Goal: Task Accomplishment & Management: Manage account settings

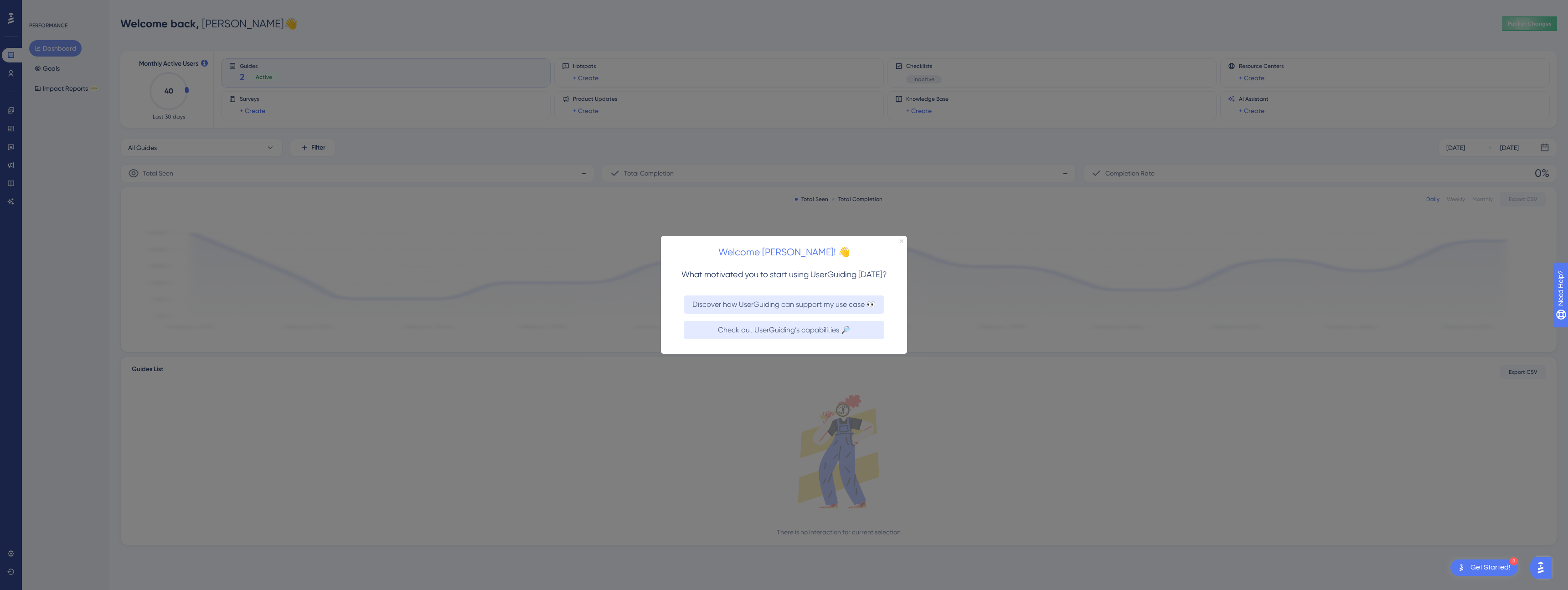
click at [901, 241] on icon "Close Preview" at bounding box center [901, 241] width 4 height 4
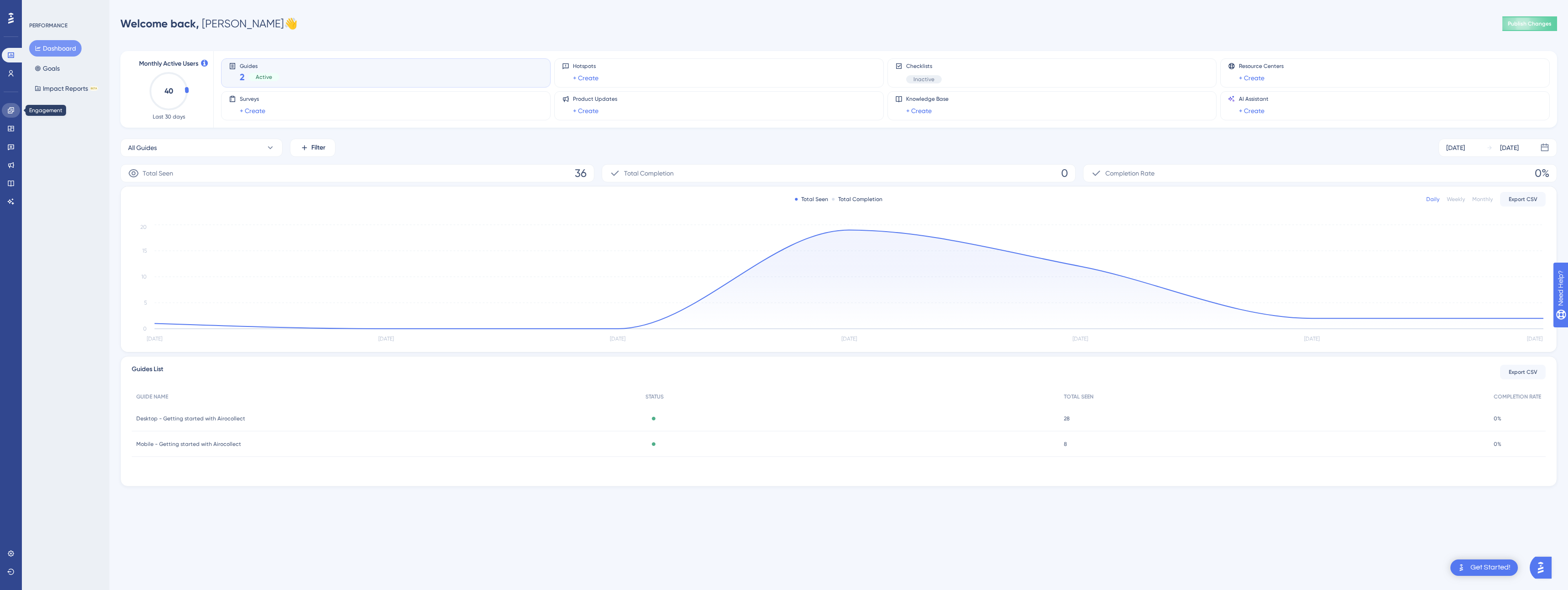
click at [8, 111] on icon at bounding box center [11, 110] width 6 height 6
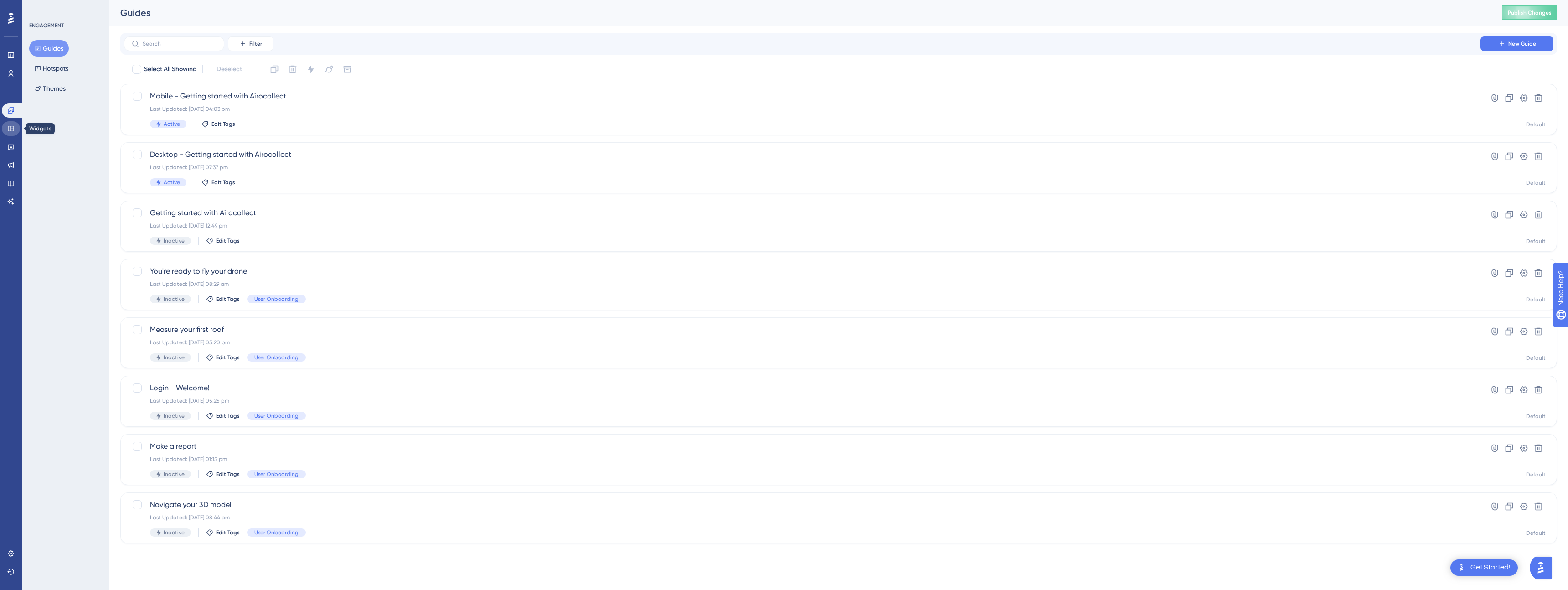
click at [9, 124] on link at bounding box center [10, 128] width 18 height 15
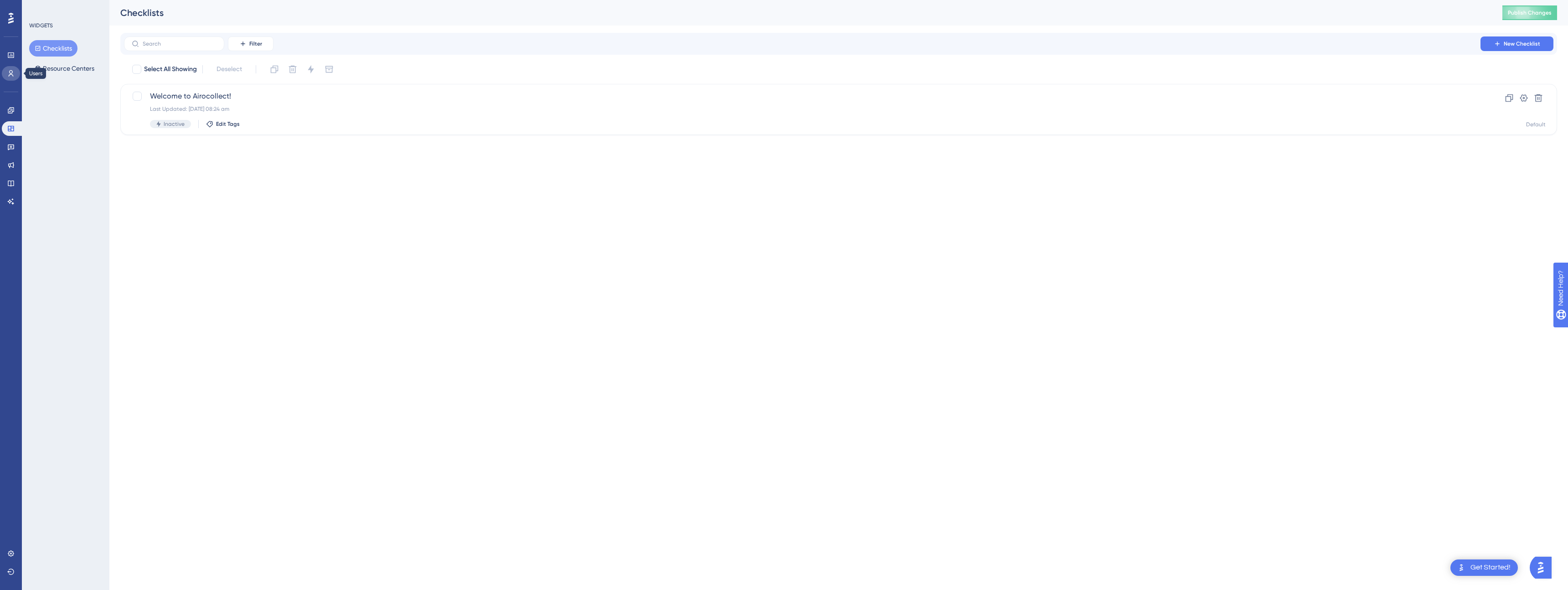
click at [8, 70] on icon at bounding box center [10, 73] width 7 height 7
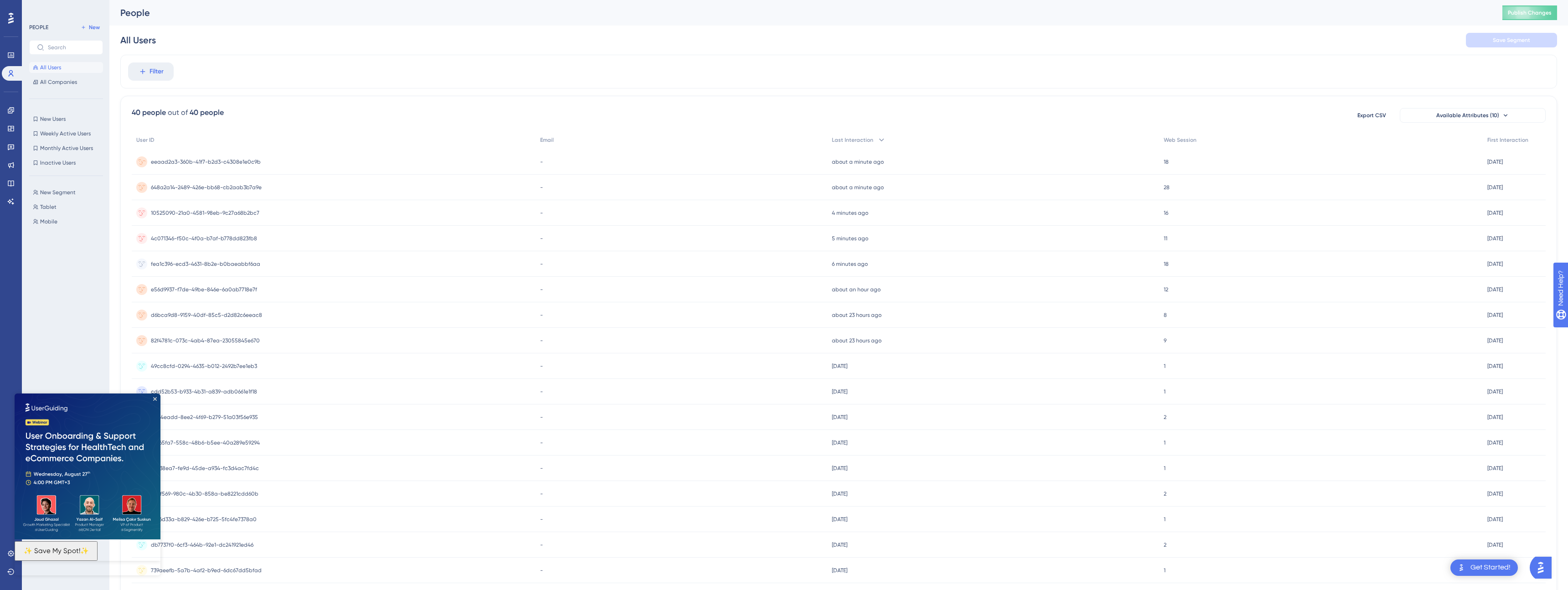
click at [1136, 161] on div "about a minute ago 14 Aug 2025, 14:55" at bounding box center [993, 162] width 333 height 25
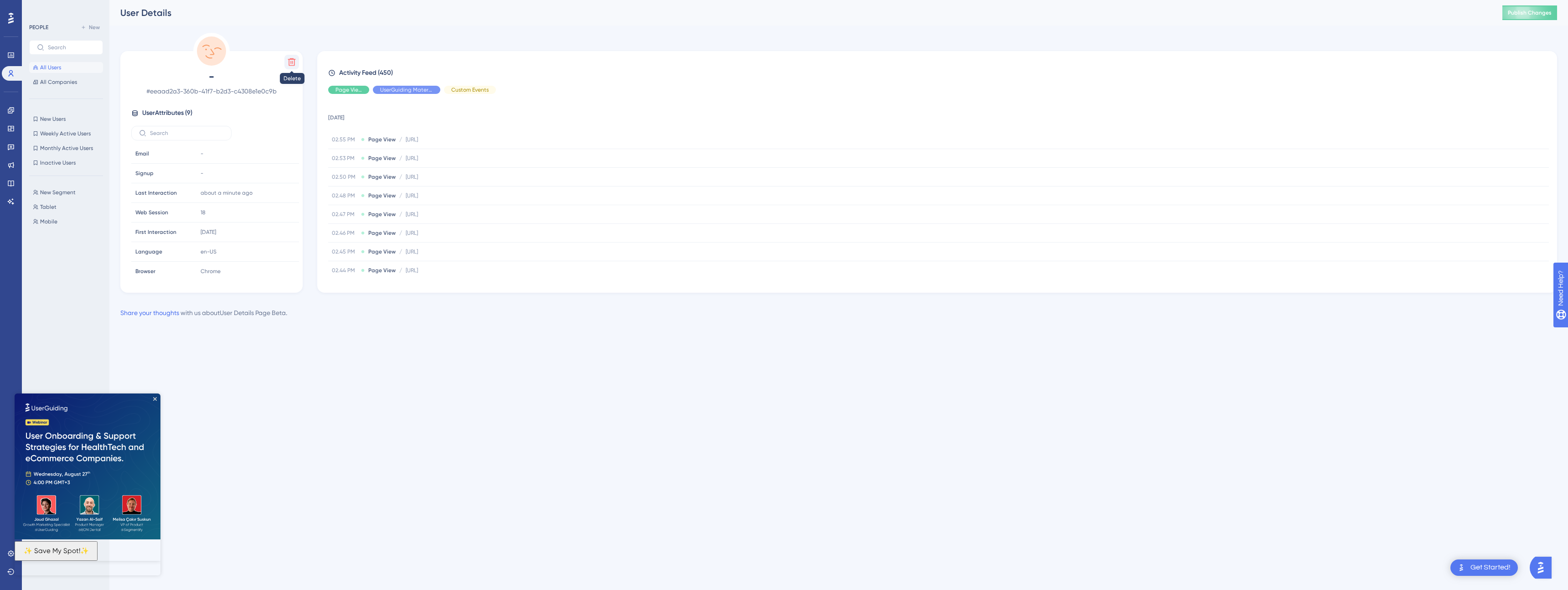
click at [289, 59] on icon at bounding box center [292, 62] width 8 height 8
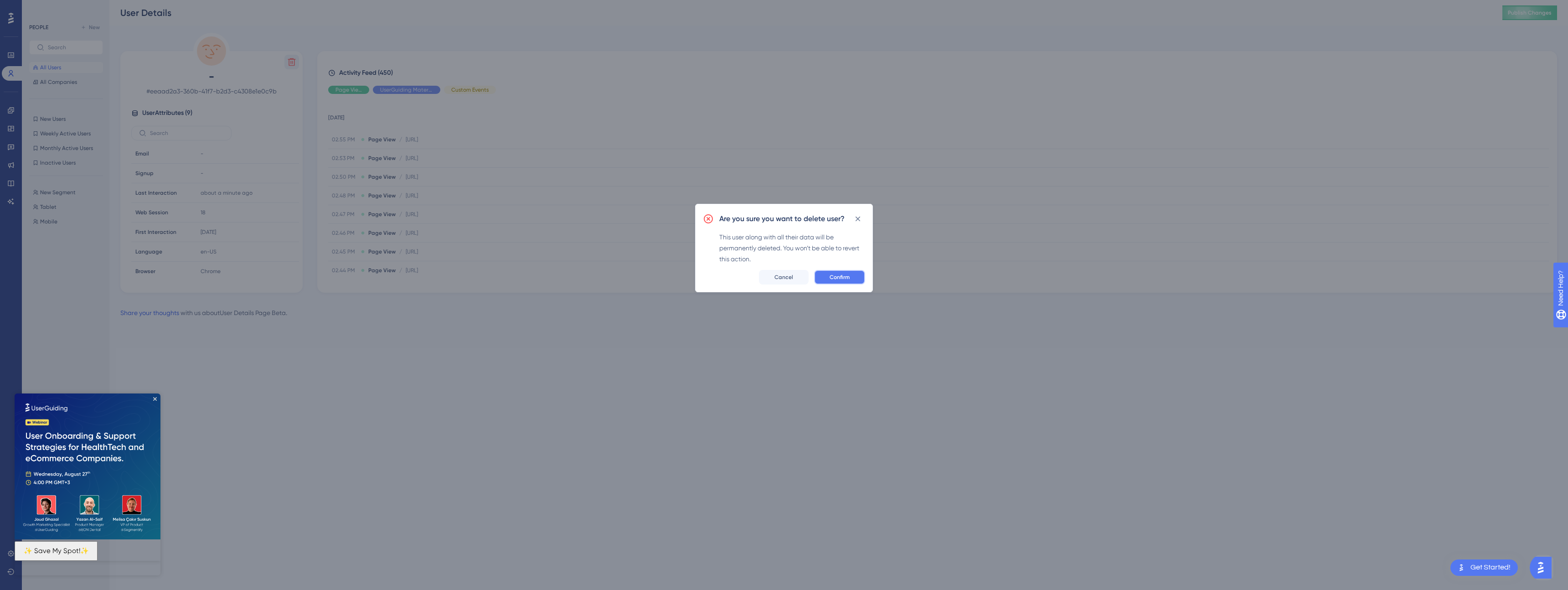
click at [834, 278] on span "Confirm" at bounding box center [840, 277] width 20 height 7
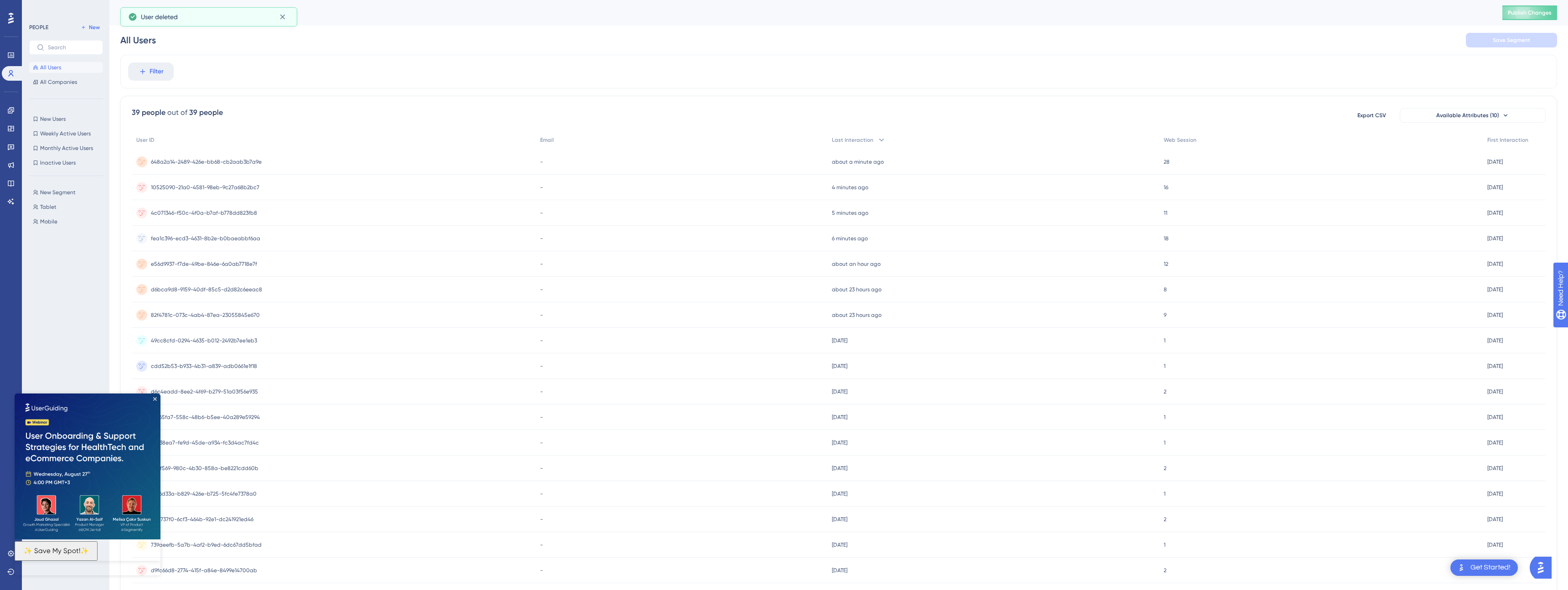
click at [314, 158] on div "648a2a14-2489-426e-bb68-cb2aab3b7a9e 648a2a14-2489-426e-bb68-cb2aab3b7a9e" at bounding box center [334, 162] width 404 height 25
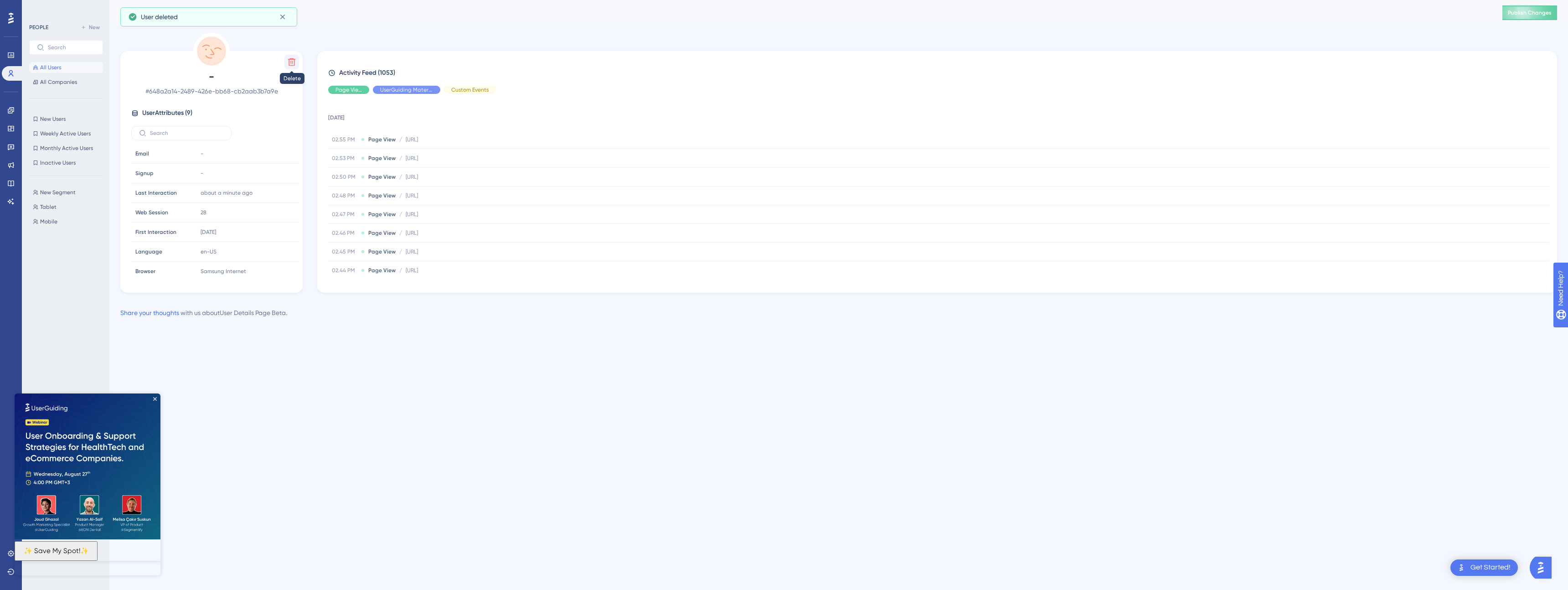
click at [293, 57] on icon at bounding box center [292, 62] width 9 height 9
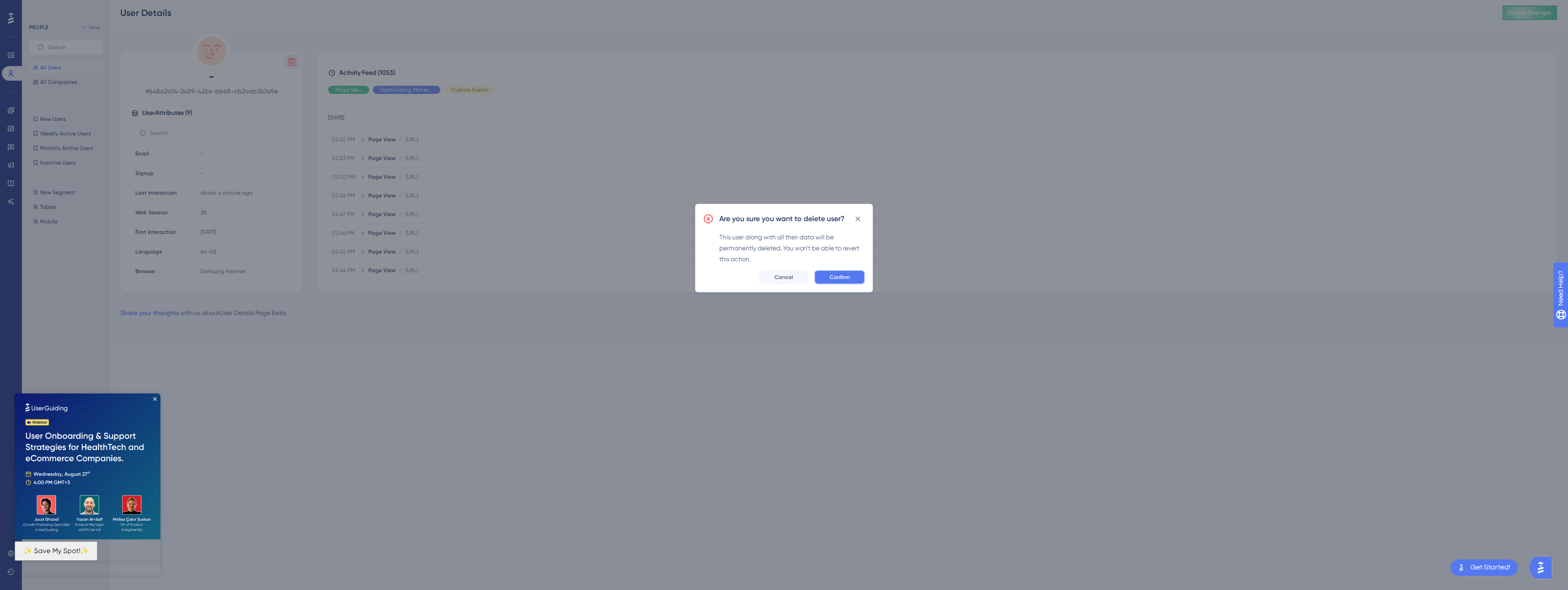
click at [825, 276] on button "Confirm" at bounding box center [839, 277] width 51 height 15
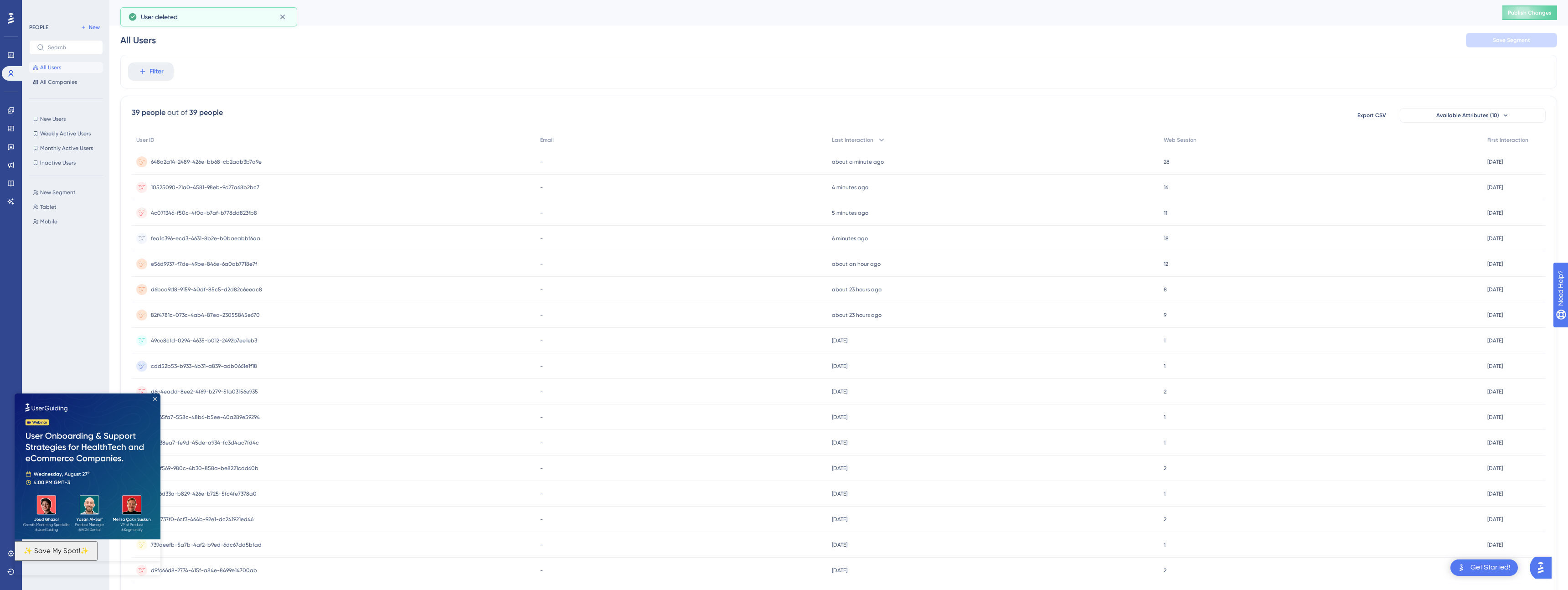
click at [304, 160] on div "648a2a14-2489-426e-bb68-cb2aab3b7a9e 648a2a14-2489-426e-bb68-cb2aab3b7a9e" at bounding box center [334, 162] width 404 height 25
click at [179, 161] on span "10525090-21a0-4581-98eb-9c27a68b2bc7" at bounding box center [205, 161] width 109 height 7
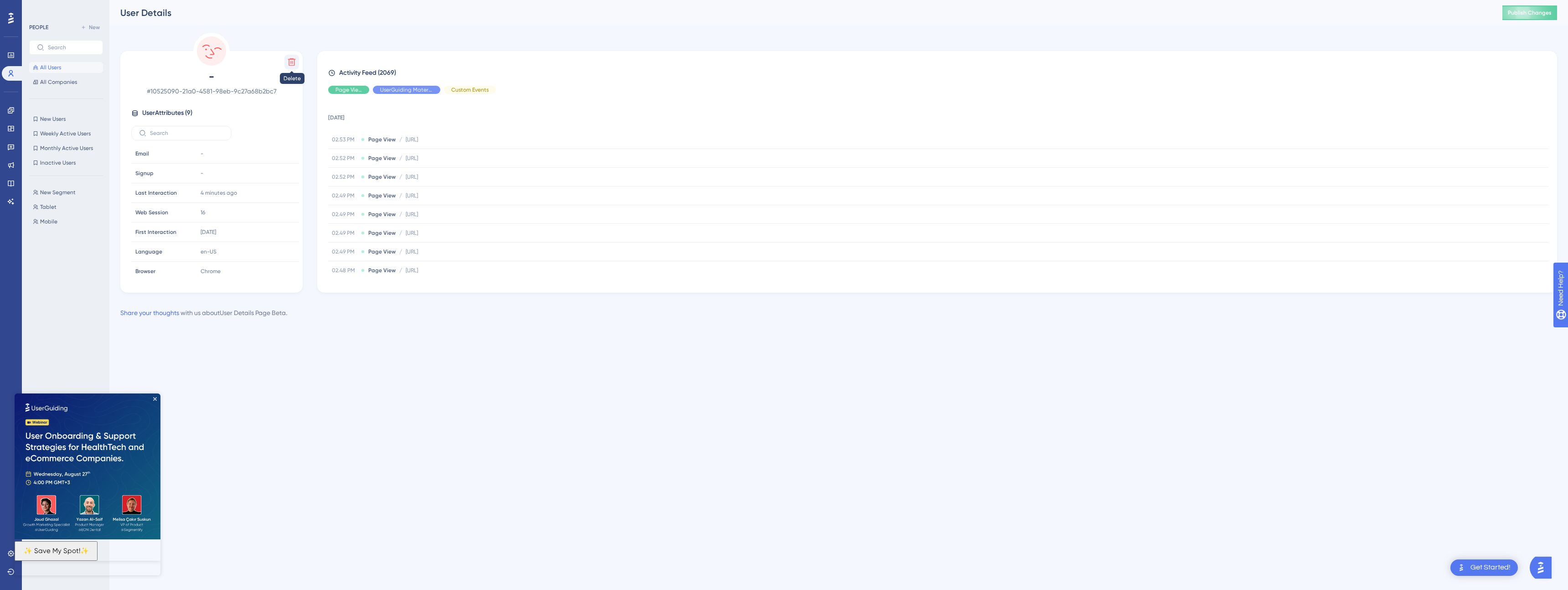
click at [290, 61] on icon at bounding box center [292, 62] width 8 height 8
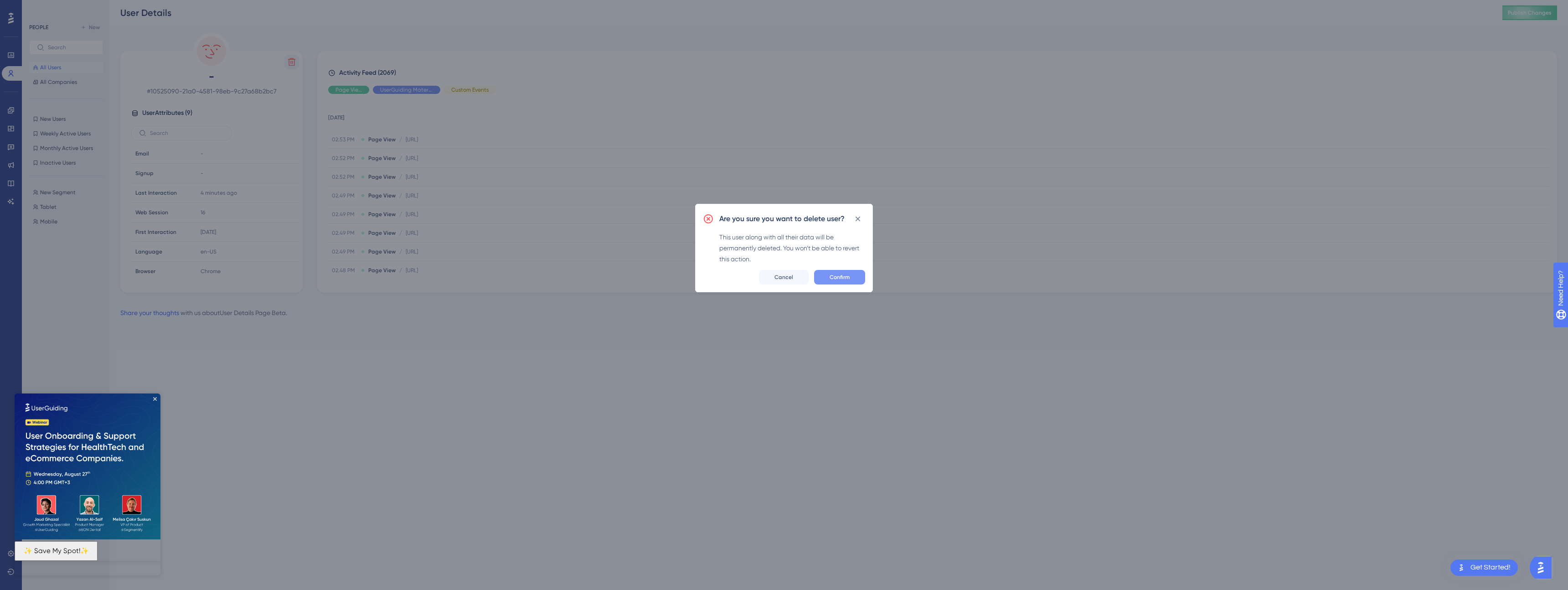
click at [836, 277] on span "Confirm" at bounding box center [840, 277] width 20 height 7
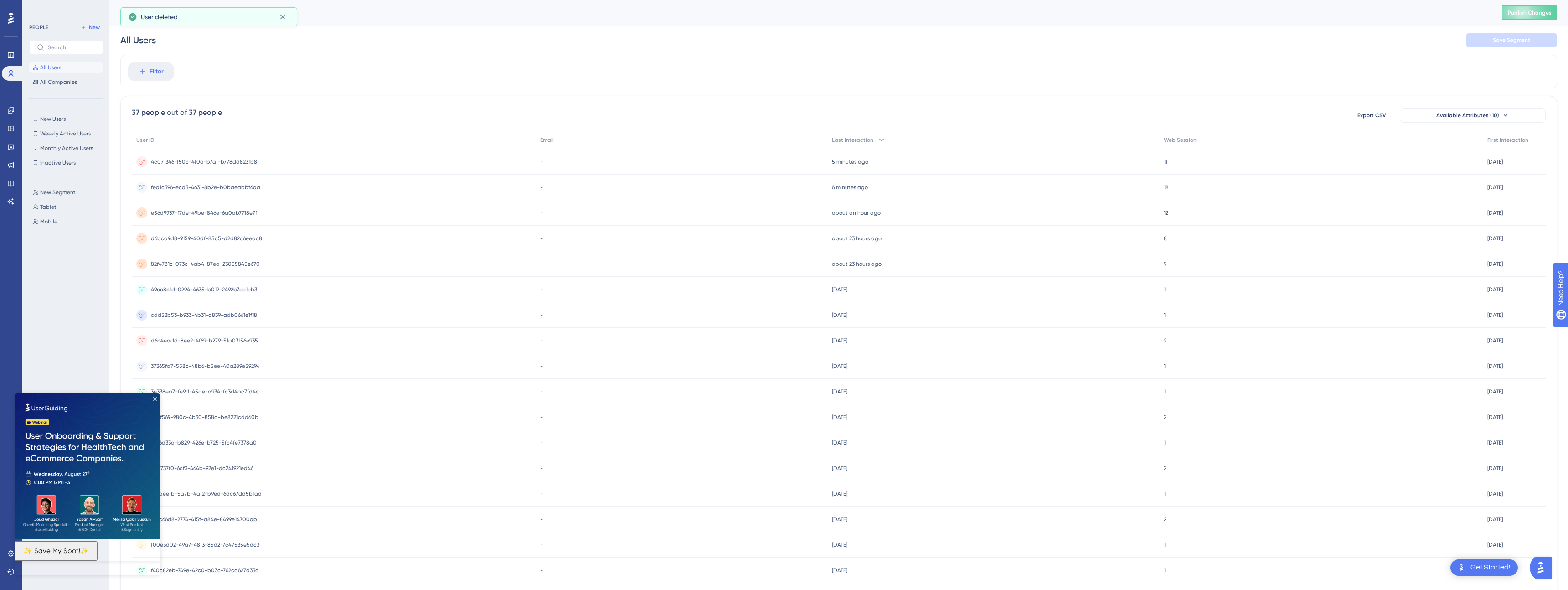
click at [237, 164] on span "4c071346-f50c-4f0a-b7af-b778dd823fb8" at bounding box center [204, 161] width 106 height 7
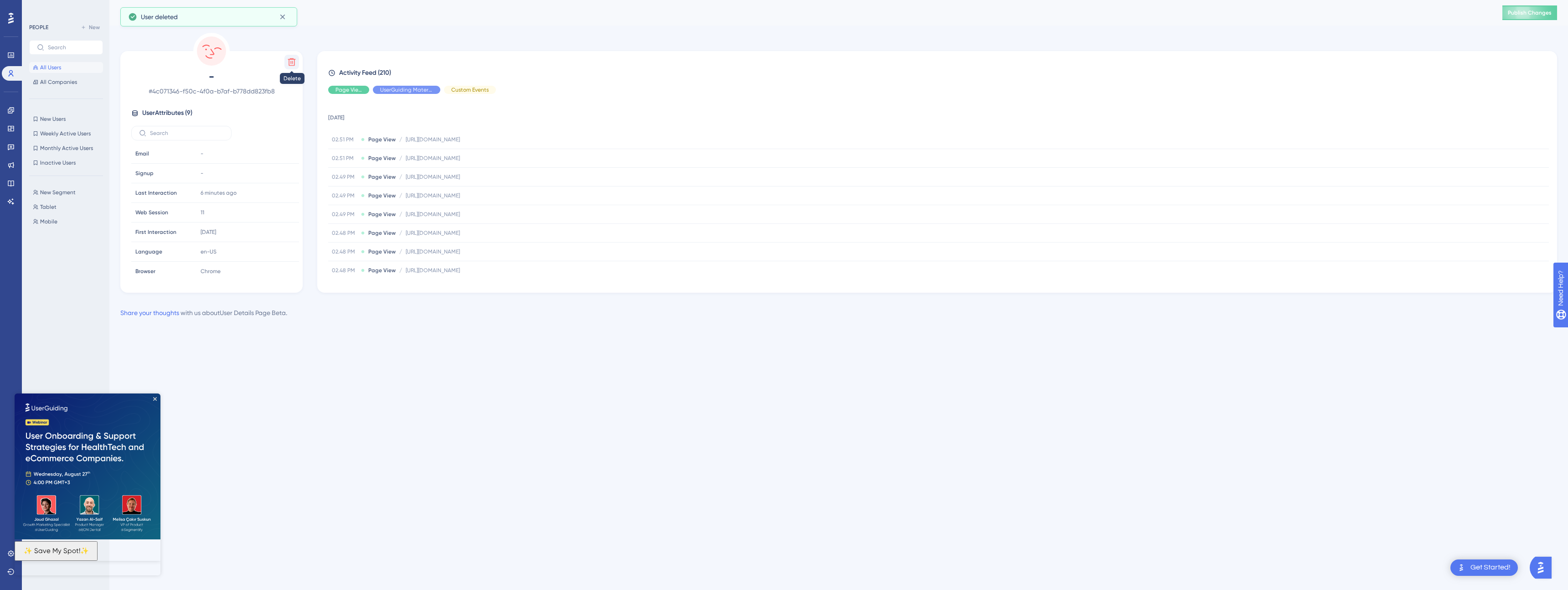
click at [291, 61] on icon at bounding box center [292, 62] width 8 height 8
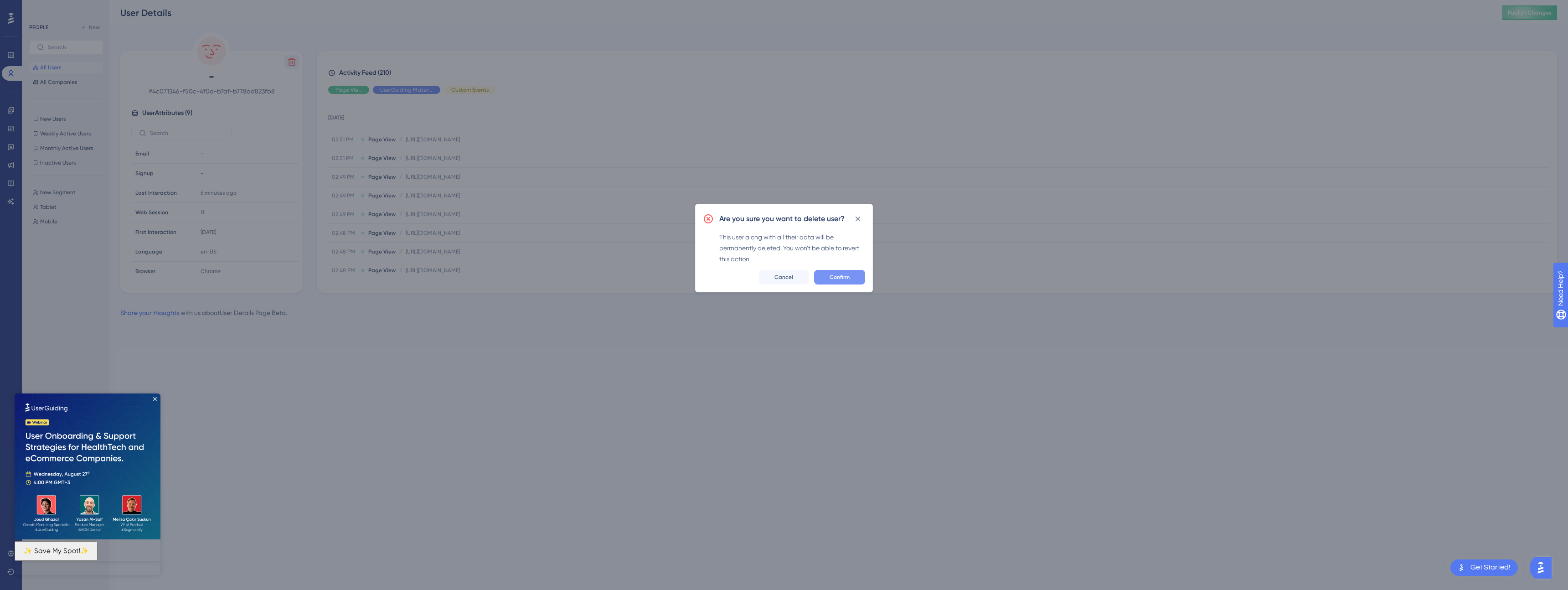
click at [833, 277] on span "Confirm" at bounding box center [840, 277] width 20 height 7
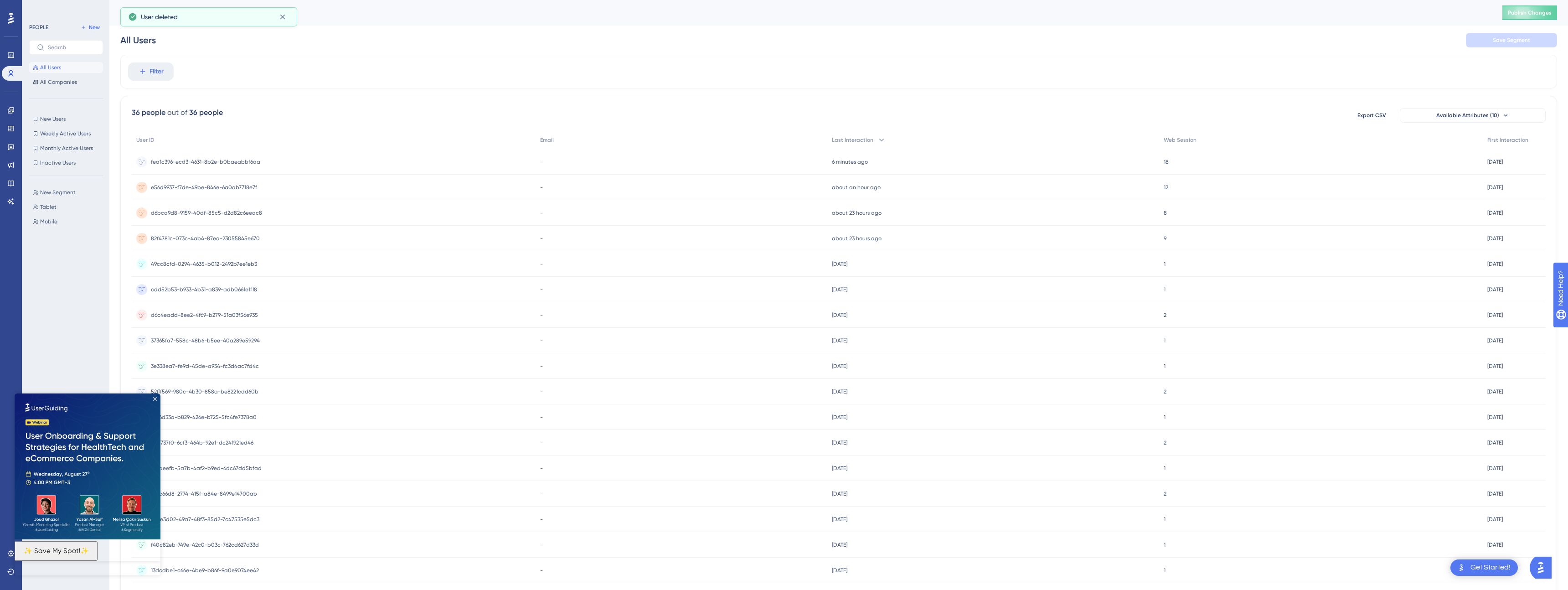
click at [263, 160] on div "fea1c396-ecd3-4631-8b2e-b0baeabbf6aa fea1c396-ecd3-4631-8b2e-b0baeabbf6aa" at bounding box center [334, 162] width 404 height 25
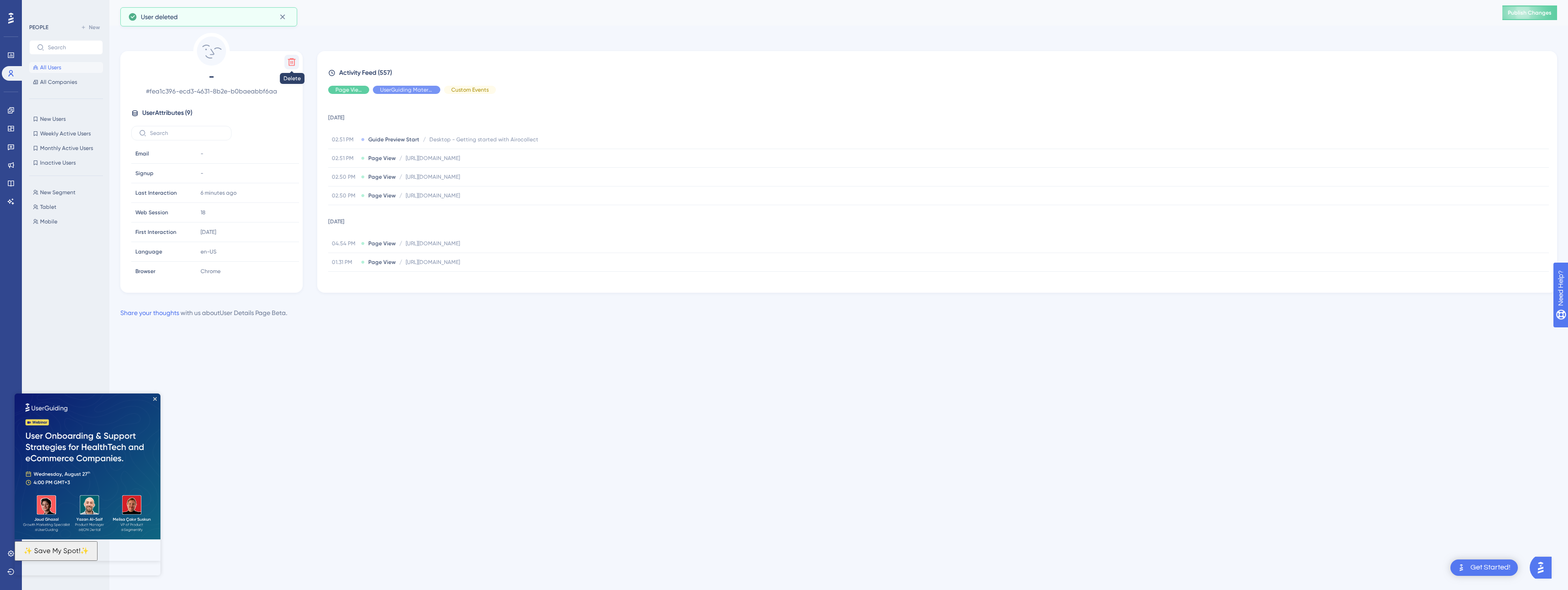
click at [291, 64] on icon at bounding box center [292, 62] width 9 height 9
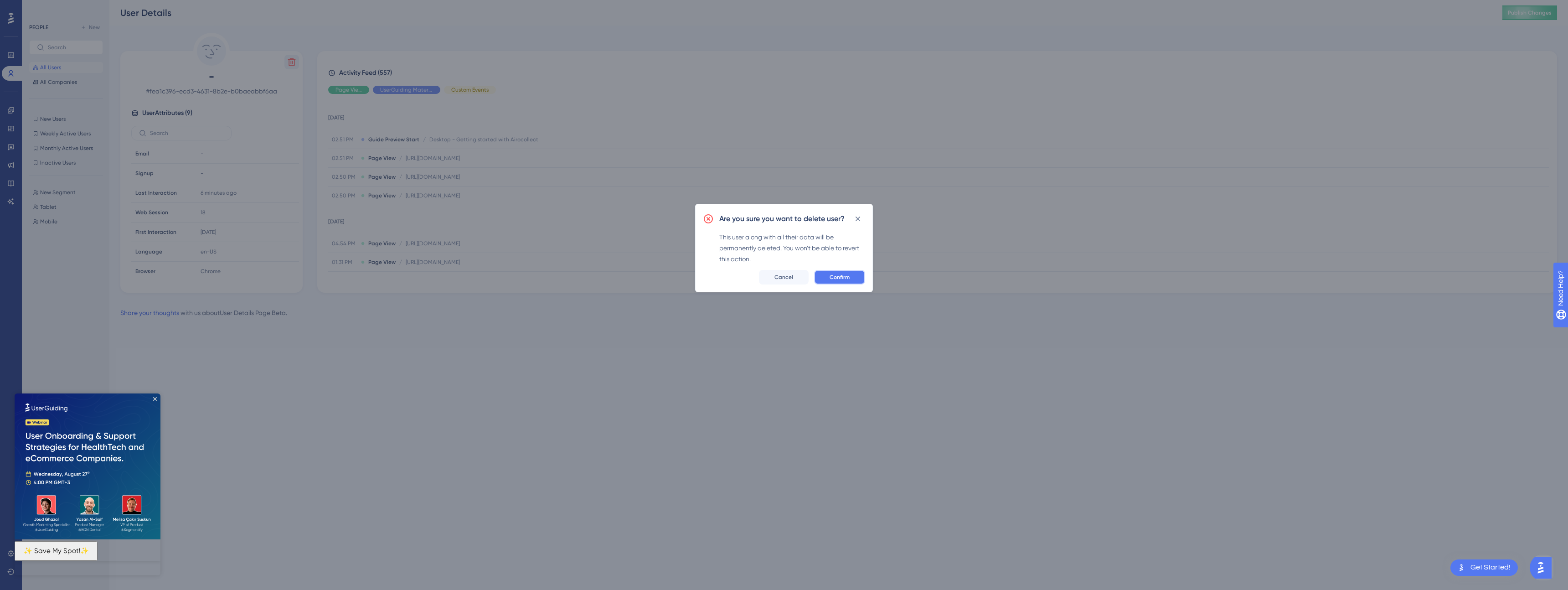
click at [843, 278] on span "Confirm" at bounding box center [840, 277] width 20 height 7
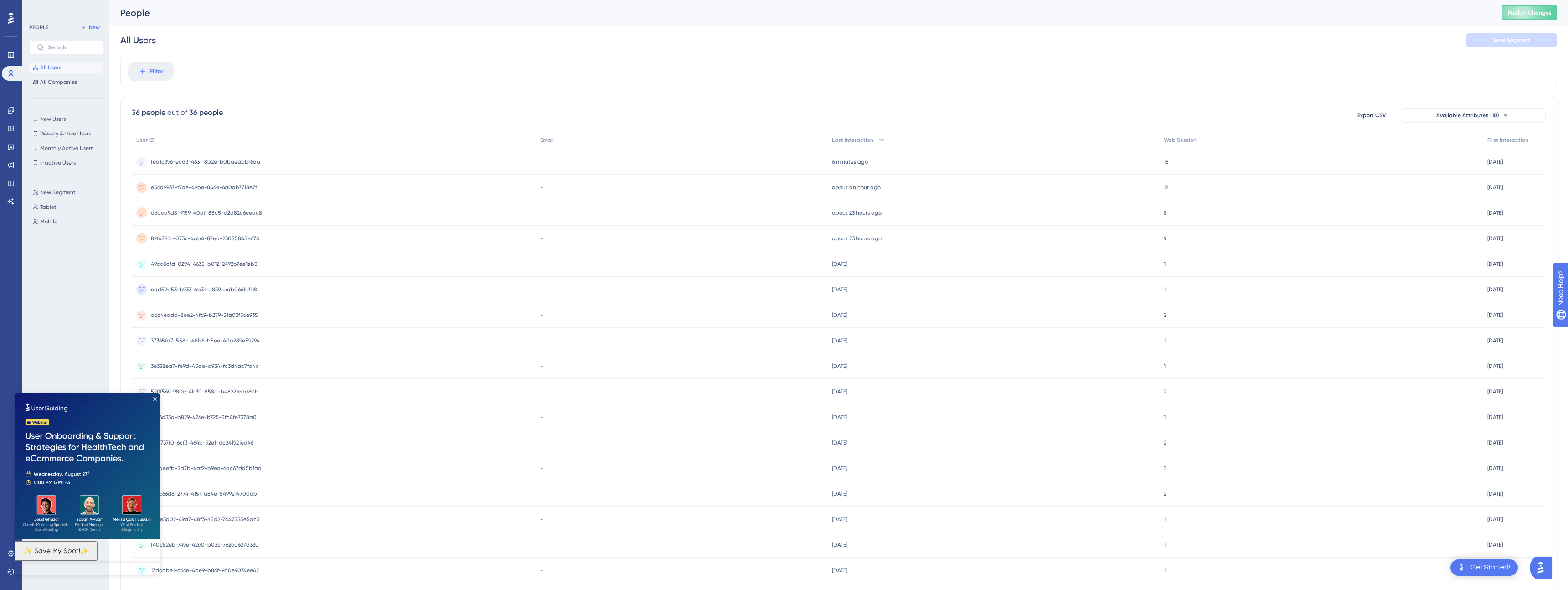
click at [428, 23] on div "People Publish Changes" at bounding box center [838, 13] width 1459 height 25
click at [10, 128] on icon at bounding box center [11, 128] width 6 height 6
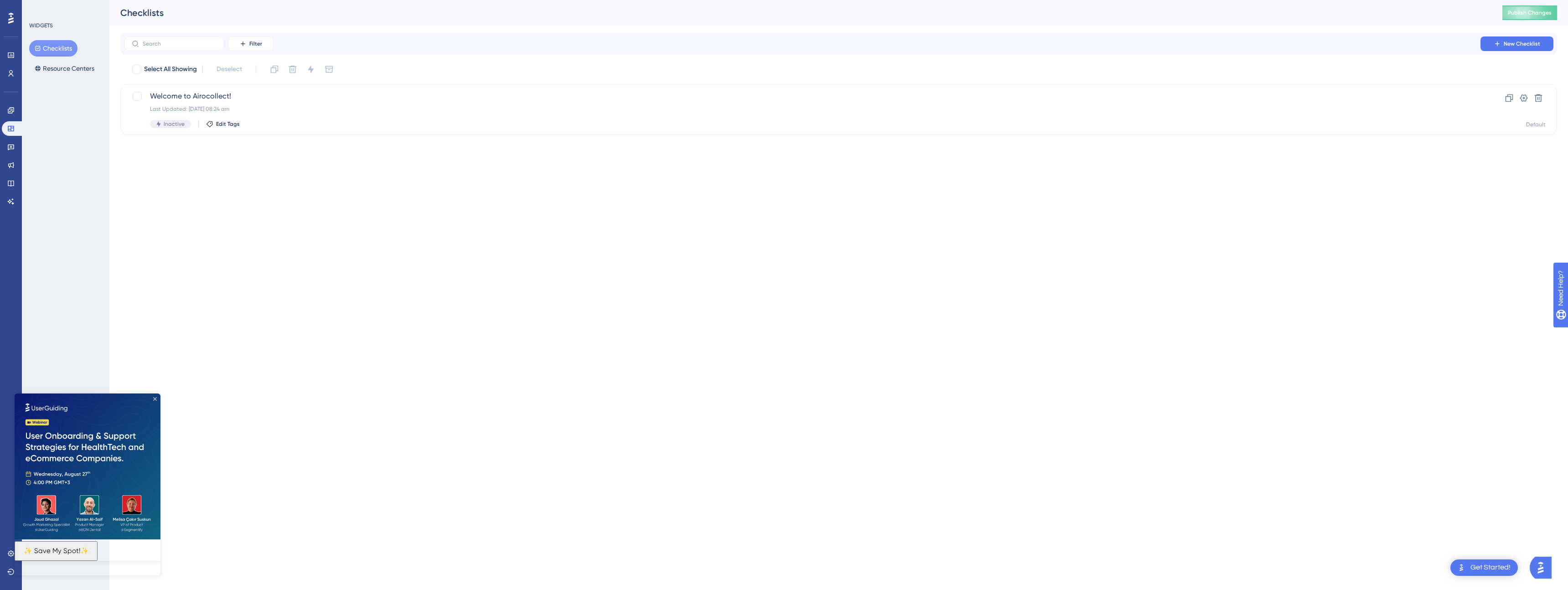
click at [153, 398] on icon "Close Preview" at bounding box center [155, 399] width 4 height 4
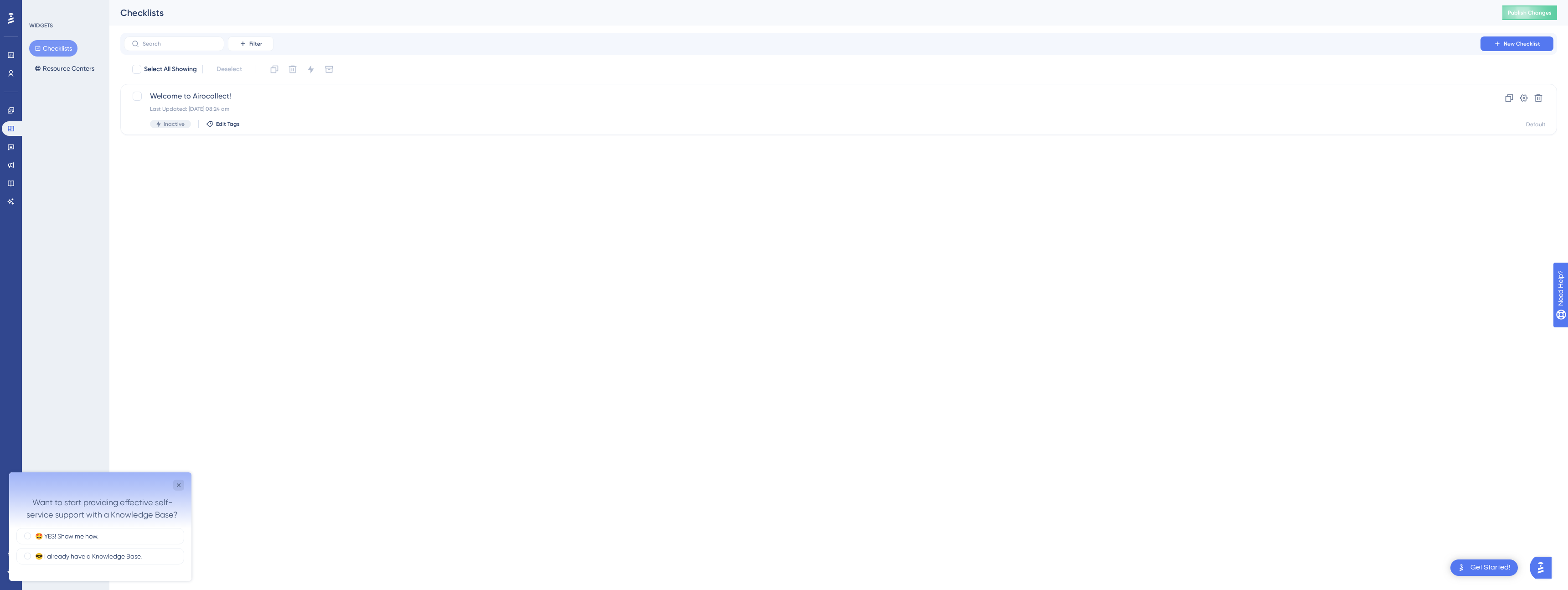
click at [226, 153] on div "Performance Users Engagement Widgets Feedback Product Updates Knowledge Base AI…" at bounding box center [784, 82] width 1568 height 164
click at [13, 108] on icon at bounding box center [10, 110] width 7 height 7
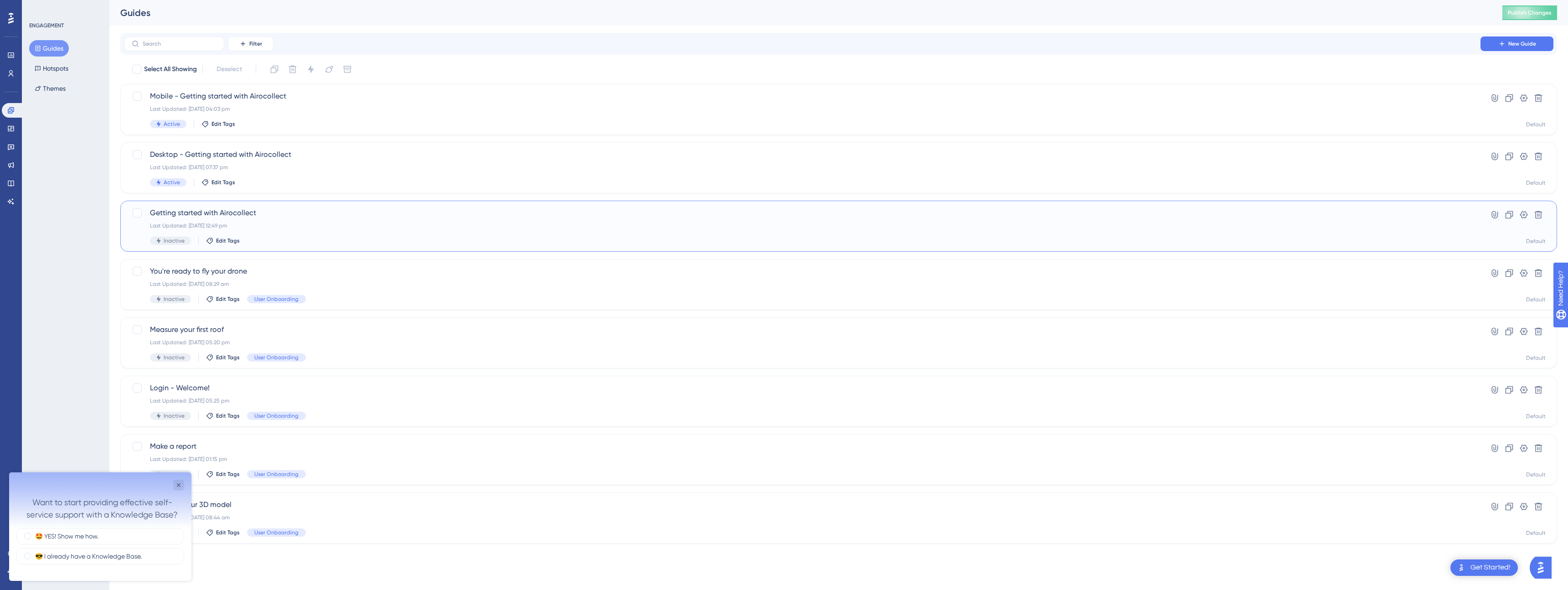
click at [232, 216] on span "Getting started with Airocollect" at bounding box center [802, 213] width 1305 height 11
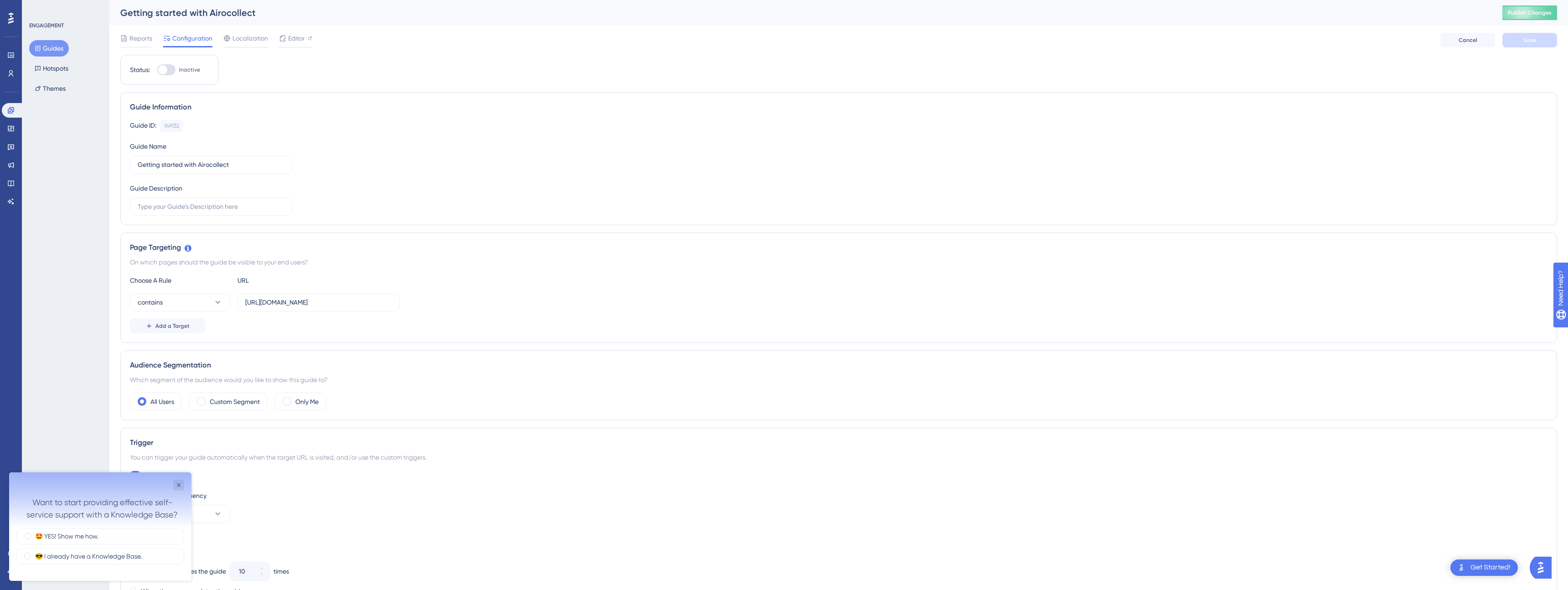
scroll to position [2, 0]
click at [295, 39] on span "Editor" at bounding box center [296, 36] width 17 height 11
click at [179, 485] on icon "Close survey" at bounding box center [179, 485] width 4 height 4
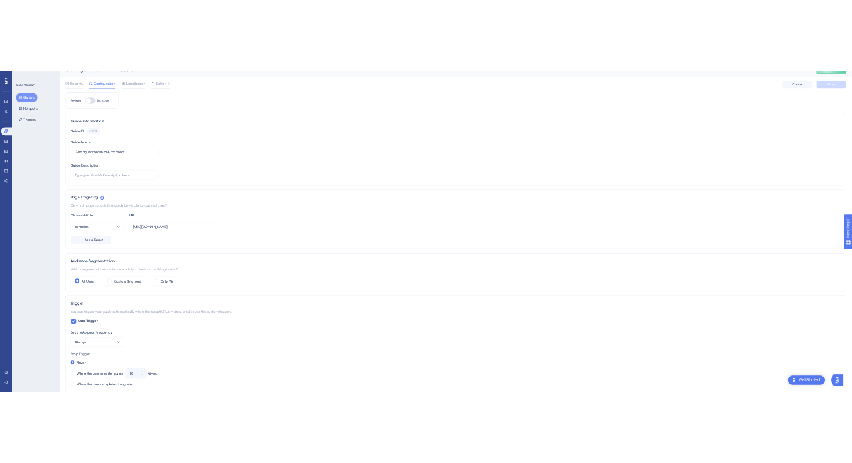
scroll to position [0, 0]
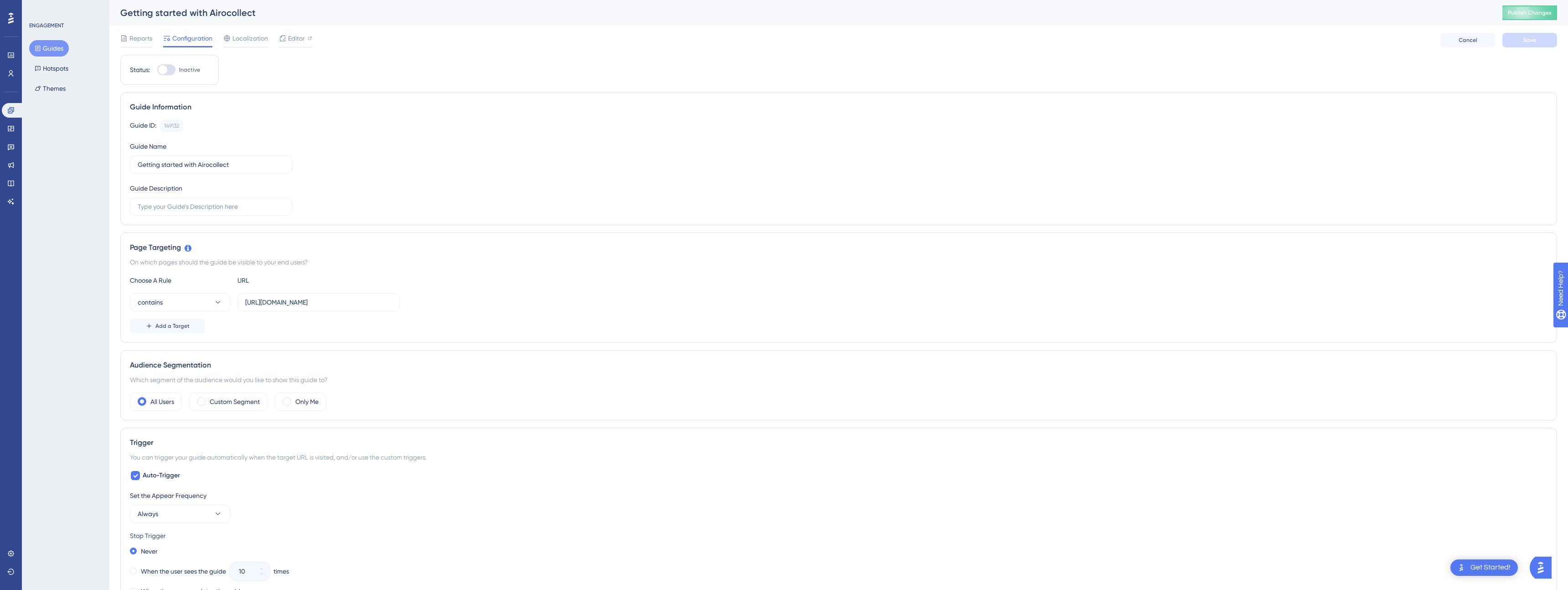
click at [263, 79] on div "Status: Inactive Guide Information Guide ID: 149132 Copy Guide Name Getting sta…" at bounding box center [838, 544] width 1437 height 979
click at [347, 62] on div "Status: Inactive Guide Information Guide ID: 149132 Copy Guide Name Getting sta…" at bounding box center [838, 544] width 1437 height 979
click at [376, 65] on div "Status: Inactive Guide Information Guide ID: 149132 Copy Guide Name Getting sta…" at bounding box center [838, 544] width 1437 height 979
click at [374, 61] on div "Status: Inactive Guide Information Guide ID: 149132 Copy Guide Name Getting sta…" at bounding box center [838, 544] width 1437 height 979
